Goal: Task Accomplishment & Management: Manage account settings

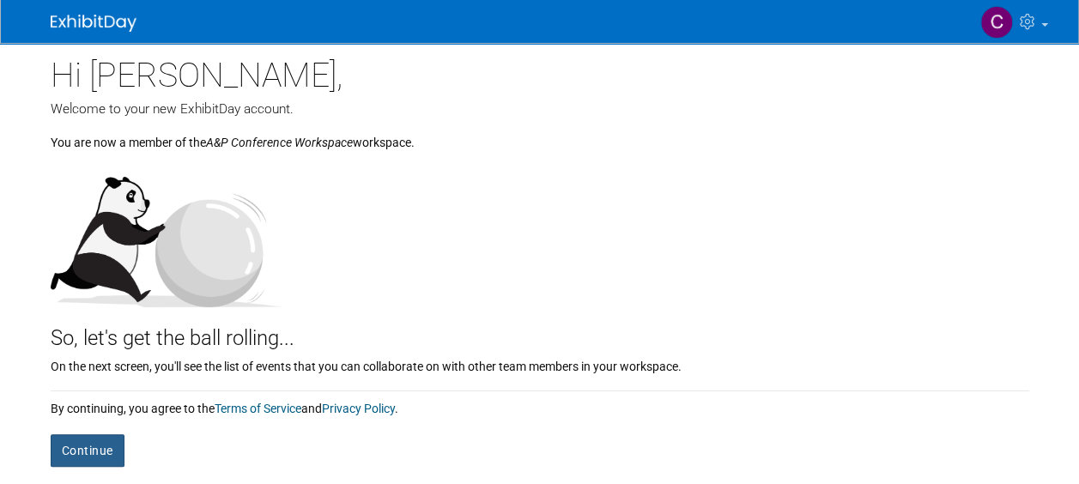
click at [94, 450] on button "Continue" at bounding box center [88, 450] width 74 height 33
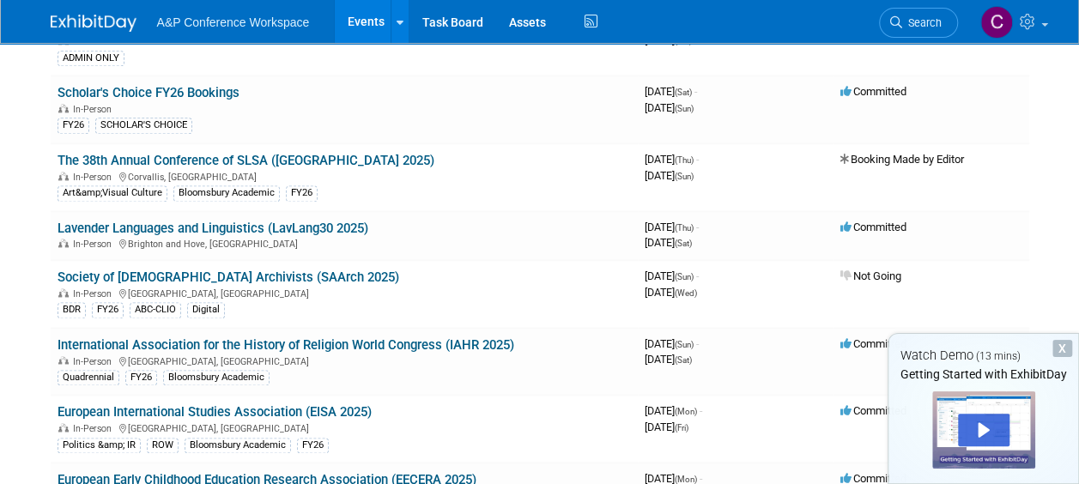
scroll to position [1030, 0]
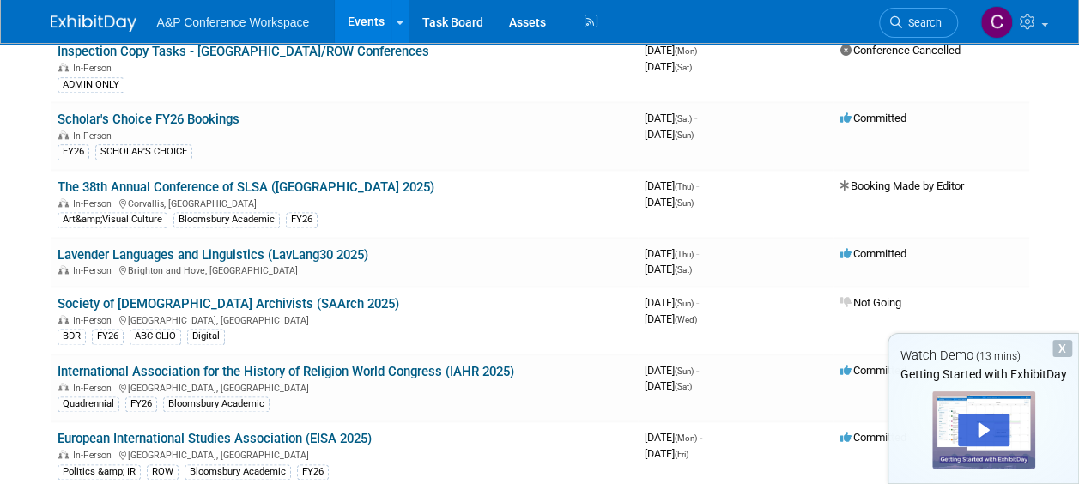
click at [88, 21] on img at bounding box center [94, 23] width 86 height 17
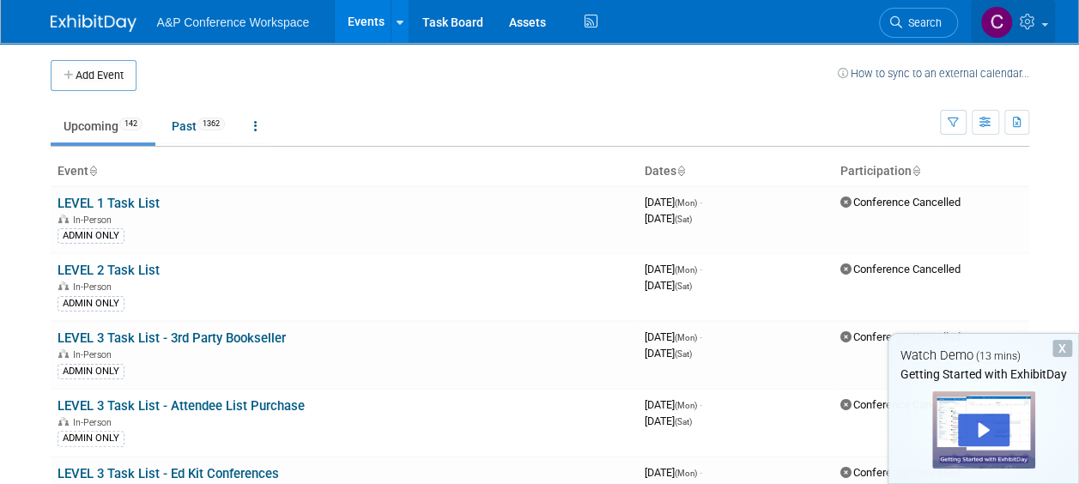
click at [989, 26] on img at bounding box center [996, 22] width 33 height 33
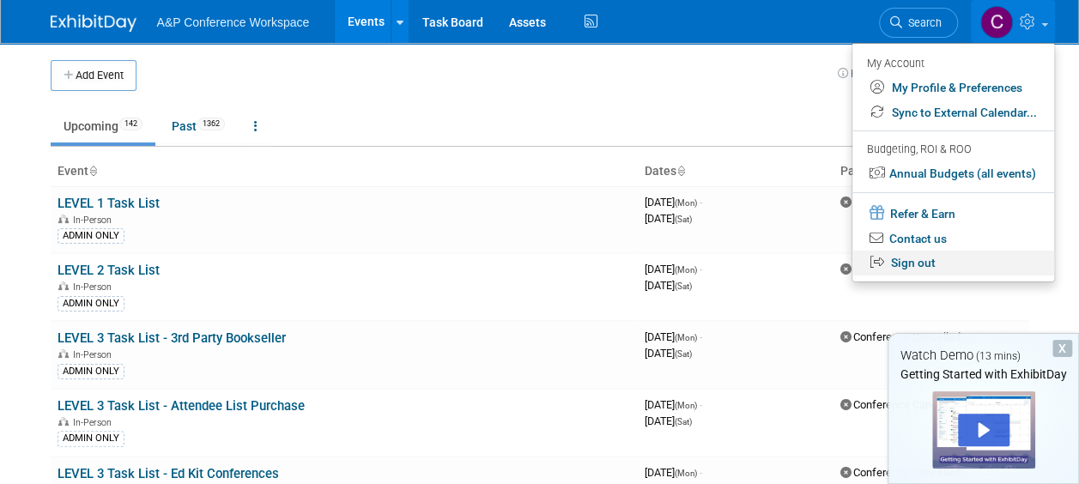
click at [949, 252] on link "Sign out" at bounding box center [953, 263] width 202 height 25
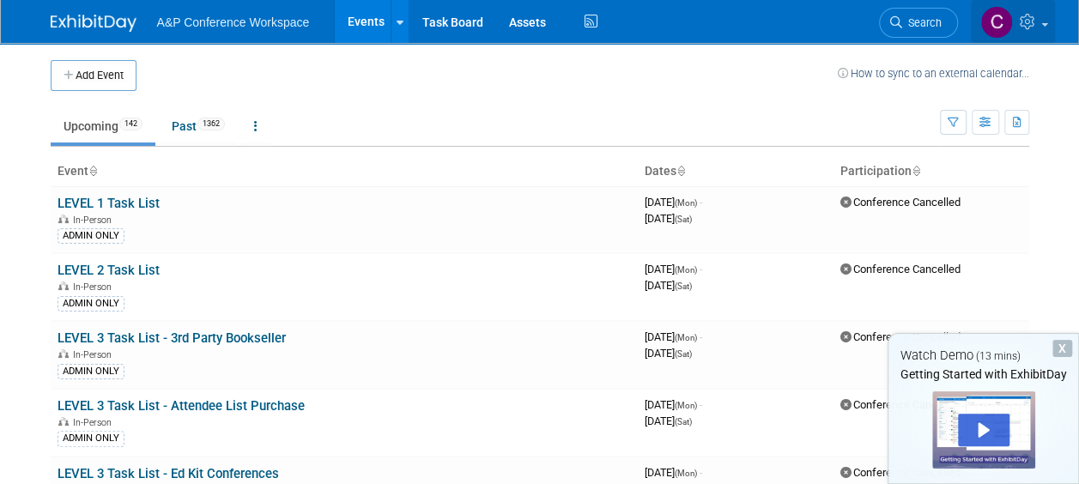
click at [1034, 27] on icon at bounding box center [1029, 21] width 20 height 15
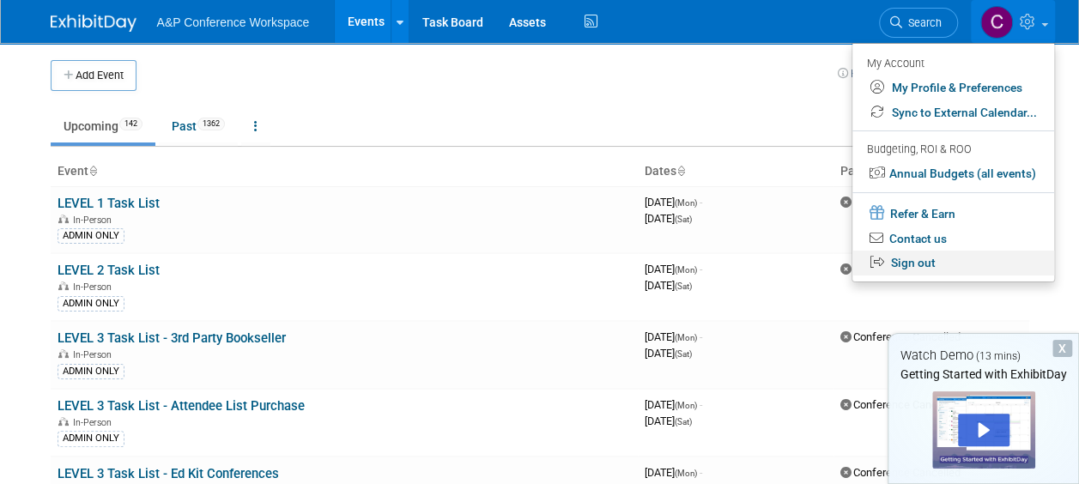
click at [935, 257] on link "Sign out" at bounding box center [953, 263] width 202 height 25
